Goal: Transaction & Acquisition: Download file/media

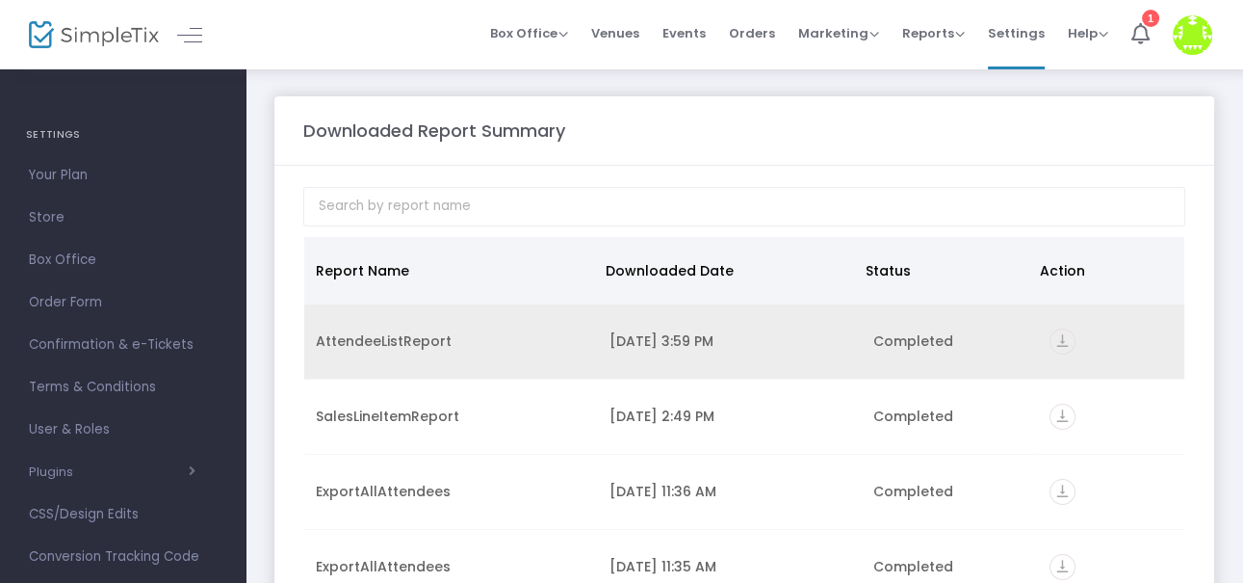
click at [831, 349] on div "[DATE] 3:59 PM" at bounding box center [730, 340] width 241 height 19
click at [881, 334] on div "Completed" at bounding box center [950, 340] width 153 height 19
click at [1053, 333] on icon "vertical_align_bottom" at bounding box center [1063, 341] width 26 height 26
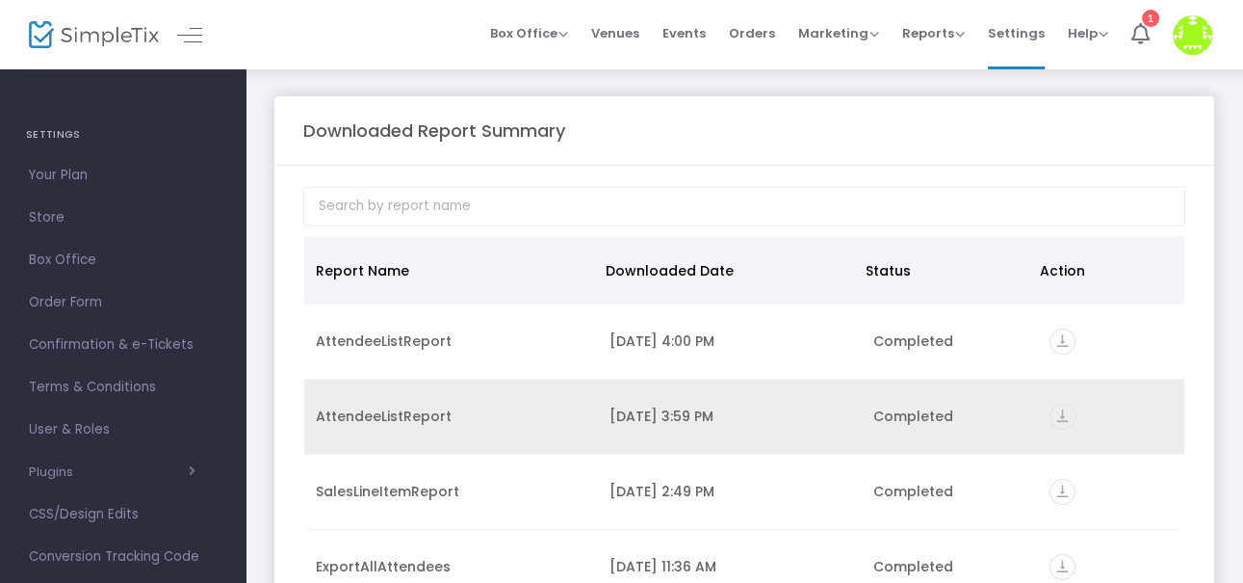
click at [1055, 410] on icon "vertical_align_bottom" at bounding box center [1063, 417] width 26 height 26
